Goal: Information Seeking & Learning: Learn about a topic

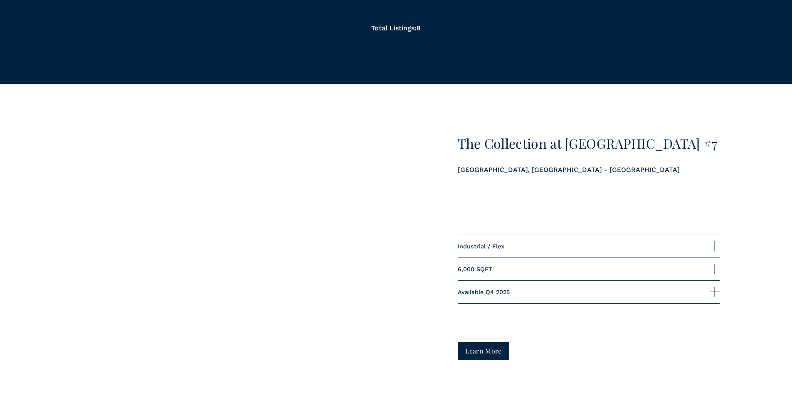
scroll to position [831, 0]
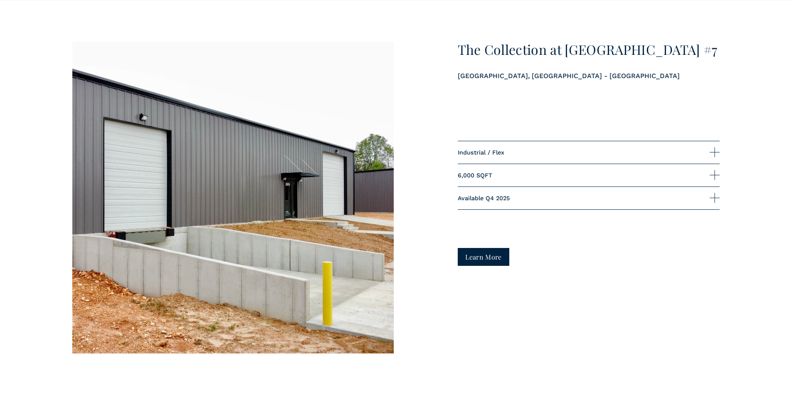
click at [530, 153] on span "Industrial / Flex" at bounding box center [584, 152] width 252 height 7
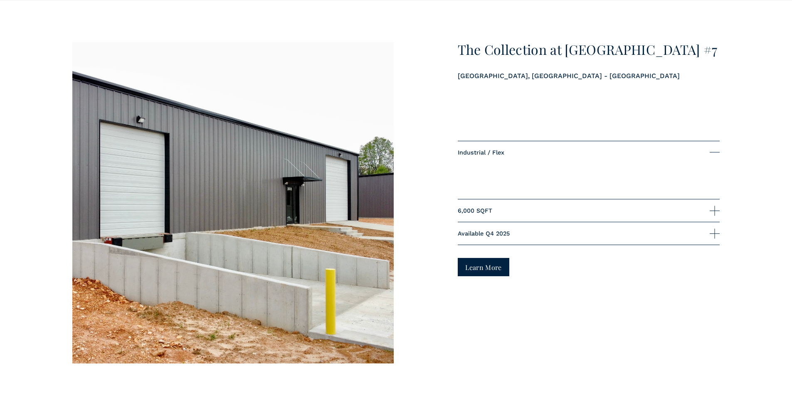
click at [530, 153] on span "Industrial / Flex" at bounding box center [584, 152] width 252 height 7
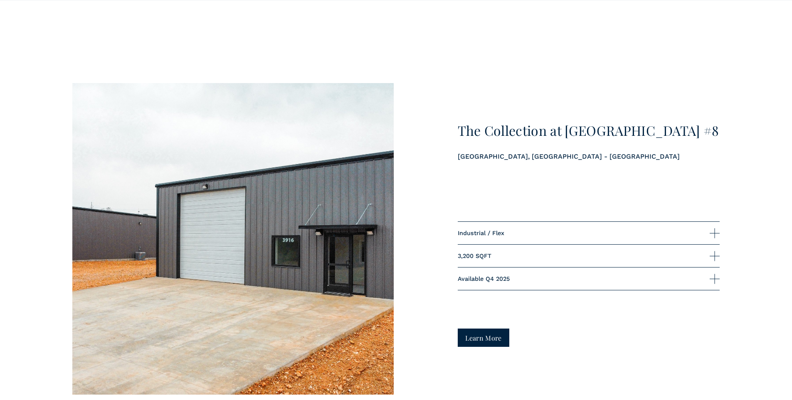
scroll to position [1247, 0]
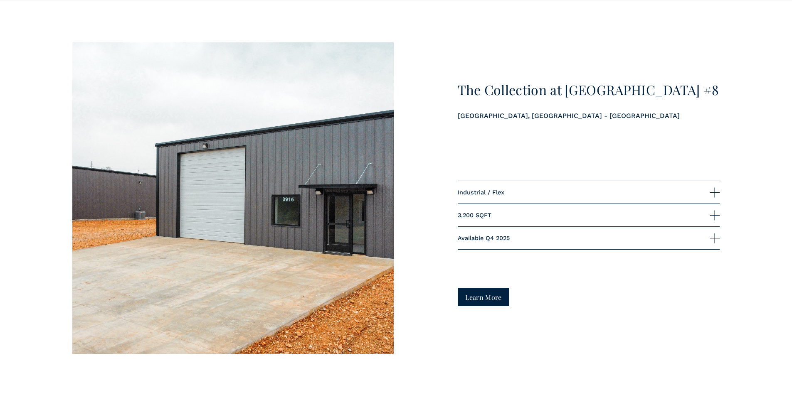
click at [541, 194] on span "Industrial / Flex" at bounding box center [584, 192] width 252 height 7
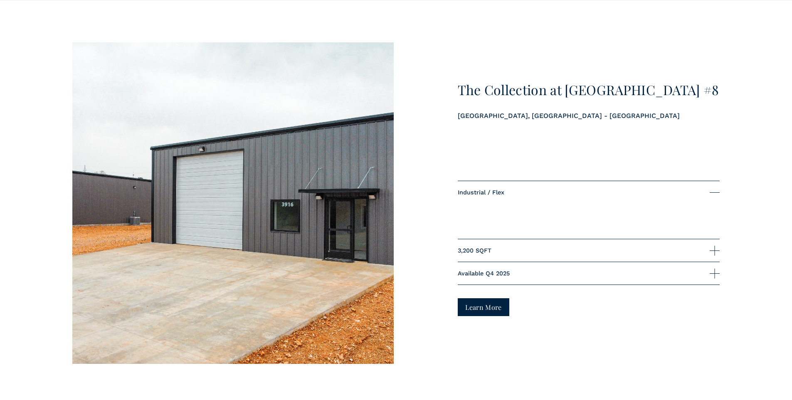
click at [541, 194] on span "Industrial / Flex" at bounding box center [584, 192] width 252 height 7
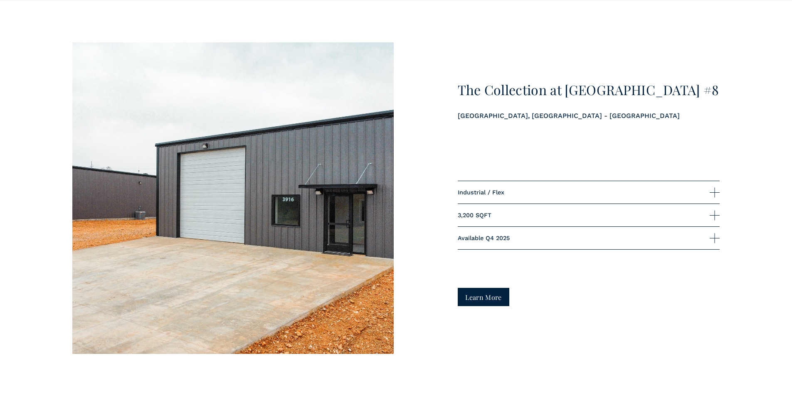
click at [521, 219] on span "3,200 SQFT" at bounding box center [584, 215] width 252 height 7
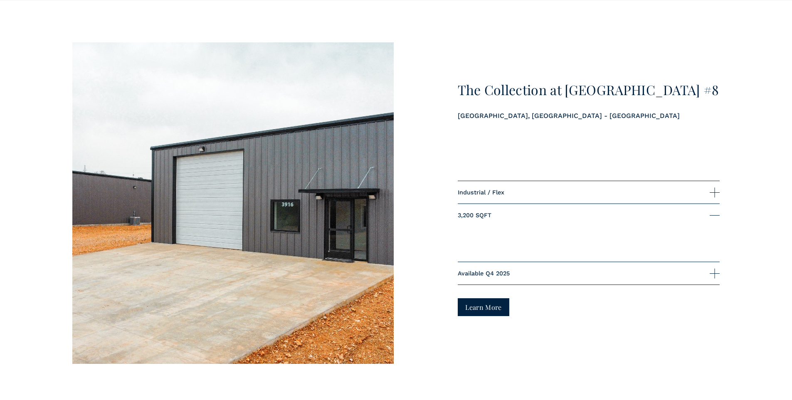
click at [521, 219] on span "3,200 SQFT" at bounding box center [584, 215] width 252 height 7
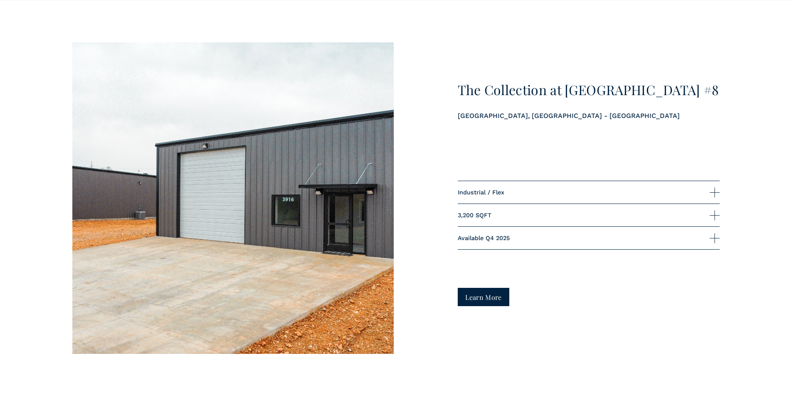
click at [653, 279] on div "The Collection at Old Wire - Building #8 Fayetteville, AR - Uptown Industrial /…" at bounding box center [396, 198] width 792 height 312
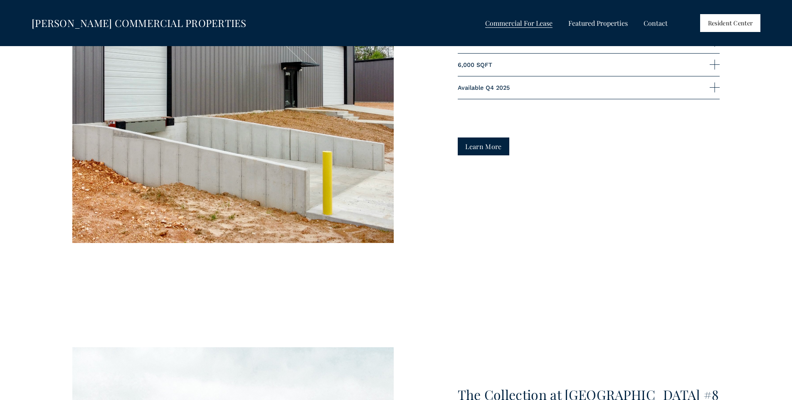
scroll to position [831, 0]
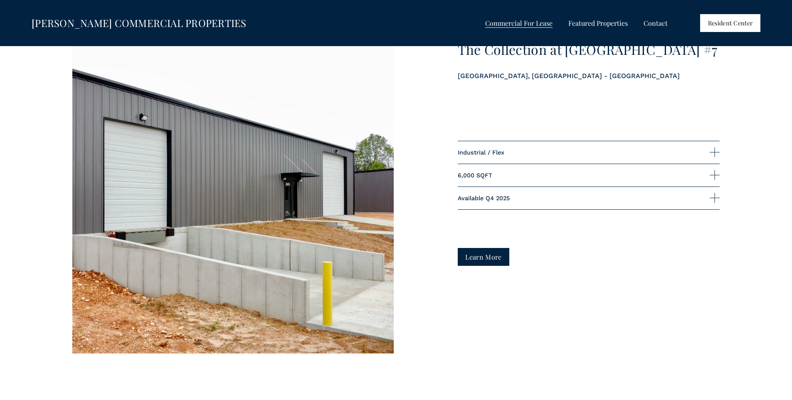
click at [478, 256] on link "Learn More" at bounding box center [484, 257] width 52 height 18
